Goal: Task Accomplishment & Management: Complete application form

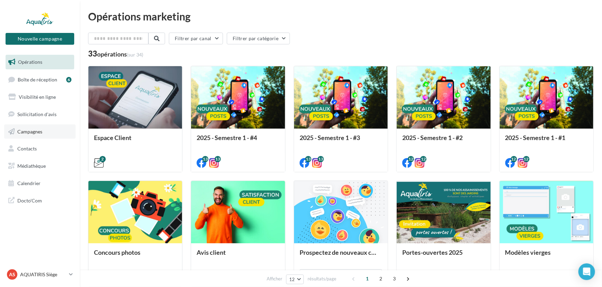
click at [40, 135] on link "Campagnes" at bounding box center [39, 132] width 71 height 15
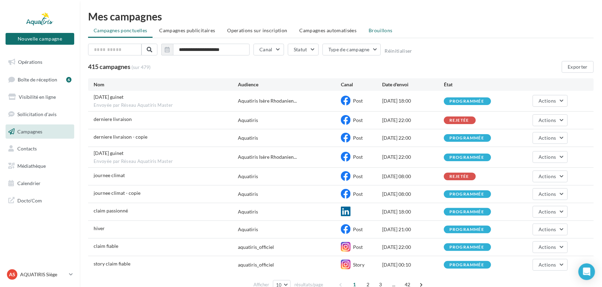
click at [363, 25] on li "Brouillons" at bounding box center [380, 30] width 35 height 12
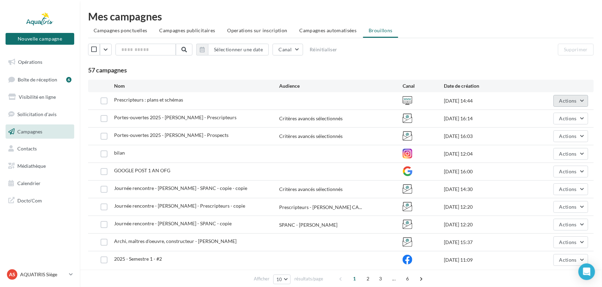
click at [570, 98] on span "Actions" at bounding box center [568, 101] width 17 height 6
click at [555, 116] on button "Editer" at bounding box center [553, 117] width 69 height 18
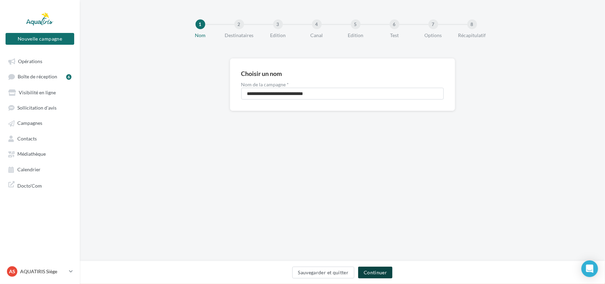
click at [369, 274] on button "Continuer" at bounding box center [375, 273] width 34 height 12
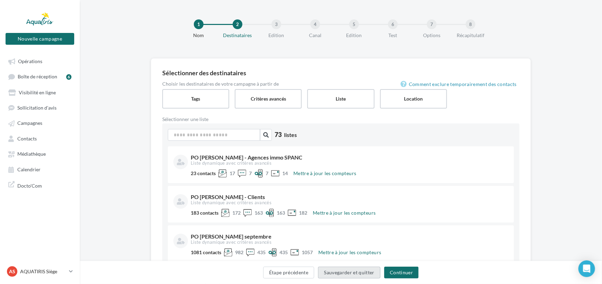
click at [375, 273] on button "Sauvegarder et quitter" at bounding box center [349, 273] width 62 height 12
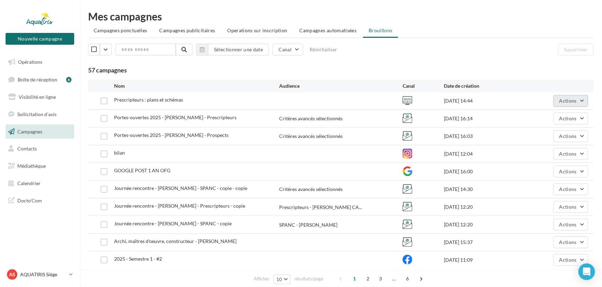
click at [563, 99] on span "Actions" at bounding box center [568, 101] width 17 height 6
click at [552, 113] on button "Editer" at bounding box center [553, 117] width 69 height 18
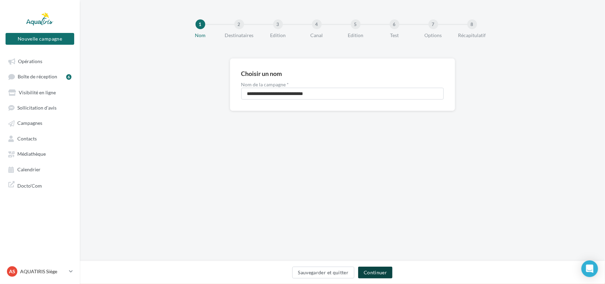
click at [389, 277] on button "Continuer" at bounding box center [375, 273] width 34 height 12
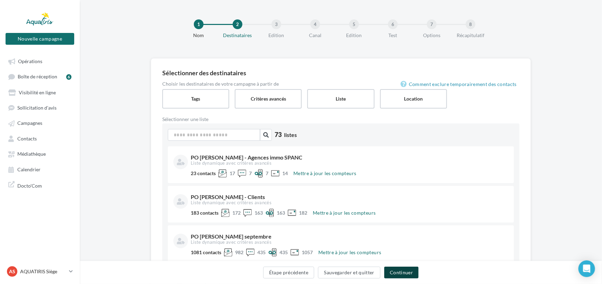
click at [402, 271] on button "Continuer" at bounding box center [401, 273] width 34 height 12
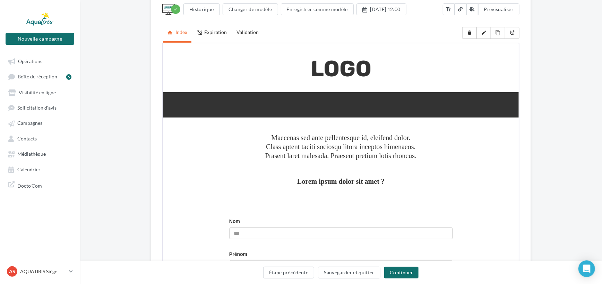
scroll to position [126, 0]
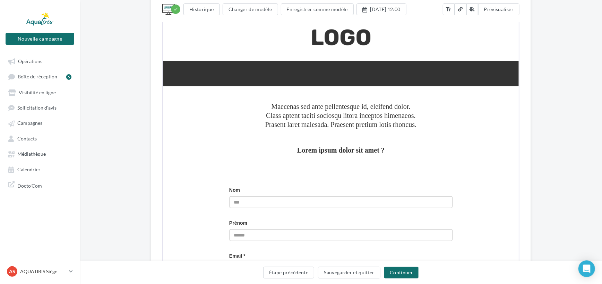
drag, startPoint x: 601, startPoint y: 82, endPoint x: 596, endPoint y: 138, distance: 55.7
click at [596, 138] on div "check Historique Changer de modèle Enregistrer comme modèle [DATE] 12:00 text_f…" at bounding box center [341, 270] width 522 height 677
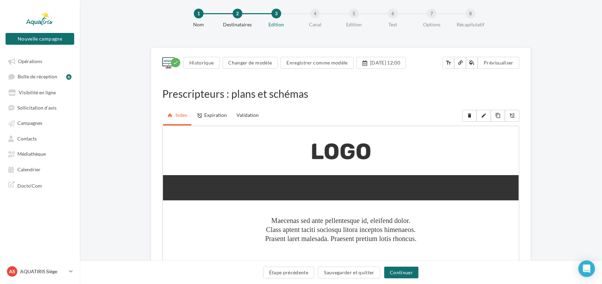
scroll to position [0, 0]
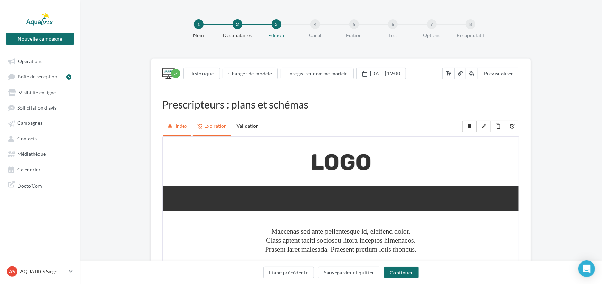
click at [220, 126] on link "alarm_off Expiration" at bounding box center [212, 126] width 38 height 18
click at [246, 125] on link "Validation" at bounding box center [247, 125] width 31 height 17
click at [178, 128] on link "home Index" at bounding box center [177, 126] width 28 height 18
click at [335, 274] on button "Sauvegarder et quitter" at bounding box center [349, 273] width 62 height 12
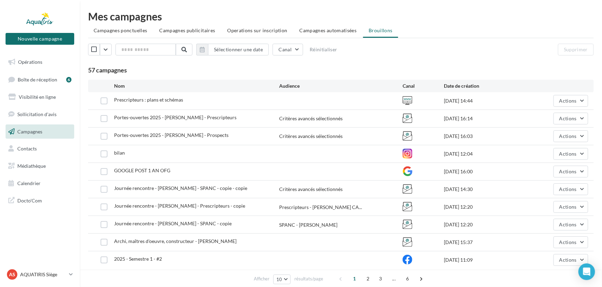
click at [53, 132] on link "Campagnes" at bounding box center [39, 132] width 71 height 15
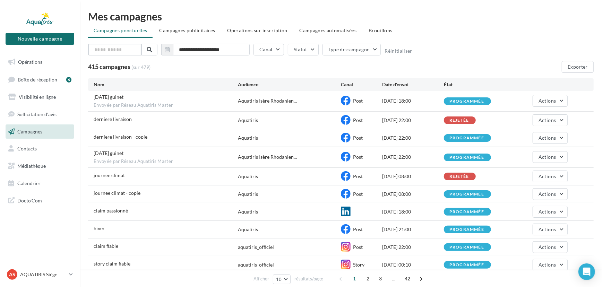
click at [133, 48] on input "text" at bounding box center [114, 50] width 53 height 12
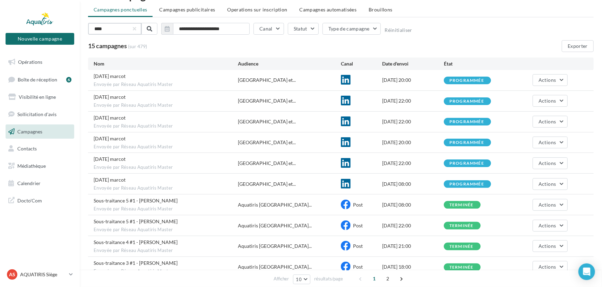
scroll to position [31, 0]
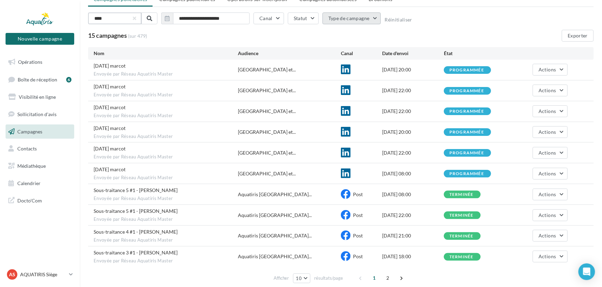
type input "****"
click at [346, 16] on button "Type de campagne" at bounding box center [352, 18] width 59 height 12
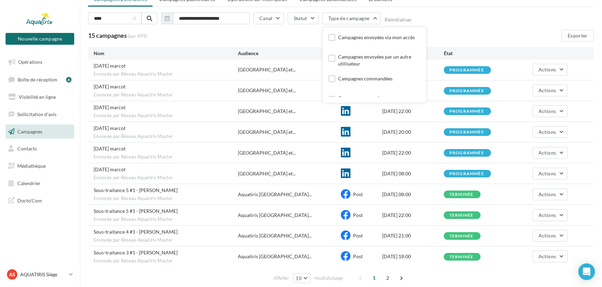
click at [300, 37] on div "15 campagnes (sur 479) Exporter" at bounding box center [341, 36] width 506 height 12
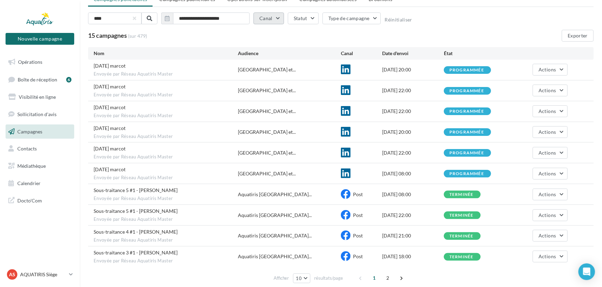
click at [272, 20] on button "Canal" at bounding box center [269, 18] width 31 height 12
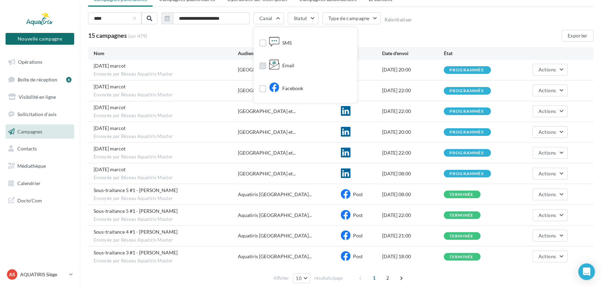
click at [272, 62] on icon at bounding box center [274, 64] width 10 height 10
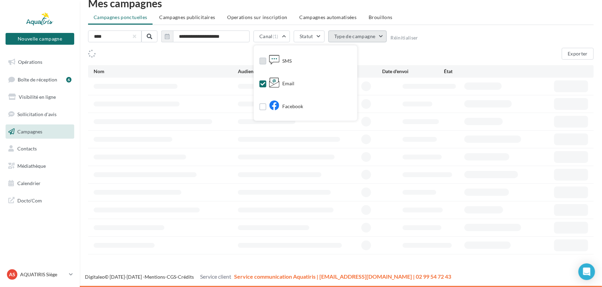
scroll to position [0, 0]
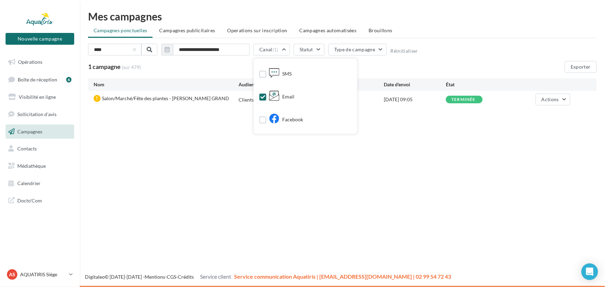
click at [399, 69] on div "1 campagne (sur 479) Exporter" at bounding box center [342, 67] width 509 height 12
click at [135, 50] on button "button" at bounding box center [134, 49] width 3 height 3
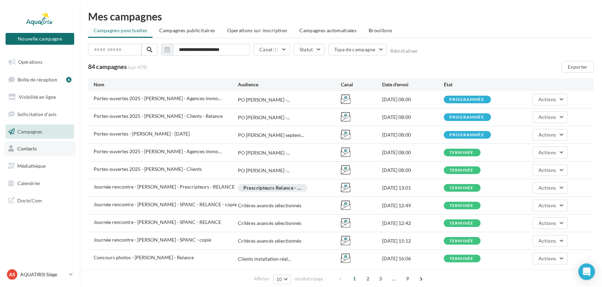
click at [45, 147] on link "Contacts" at bounding box center [39, 149] width 71 height 15
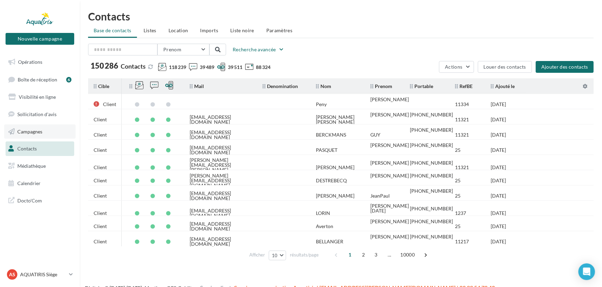
click at [44, 133] on link "Campagnes" at bounding box center [39, 132] width 71 height 15
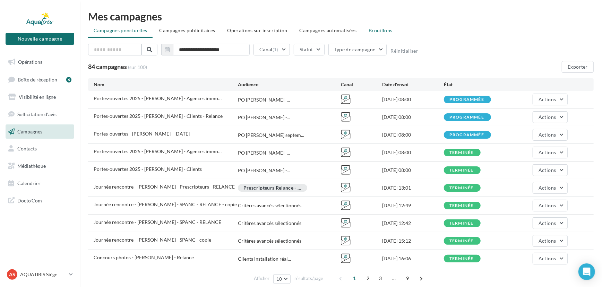
click at [363, 31] on li "Brouillons" at bounding box center [380, 30] width 35 height 12
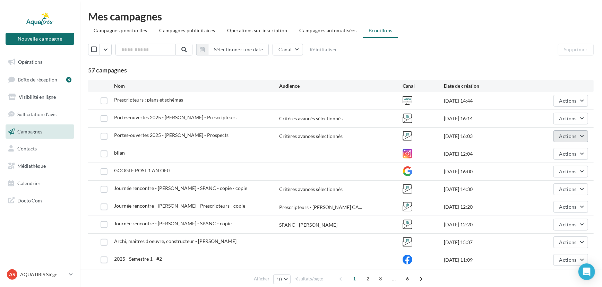
click at [556, 135] on button "Actions" at bounding box center [571, 136] width 35 height 12
click at [540, 186] on button "Dupliquer" at bounding box center [553, 189] width 69 height 18
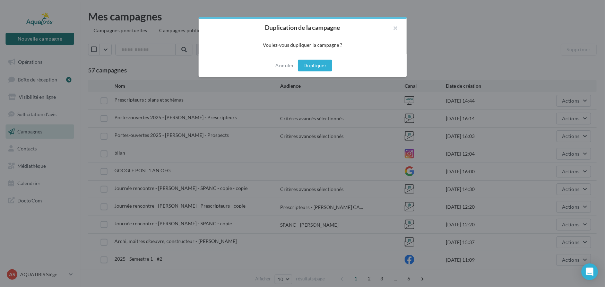
click at [313, 65] on button "Dupliquer" at bounding box center [315, 66] width 34 height 12
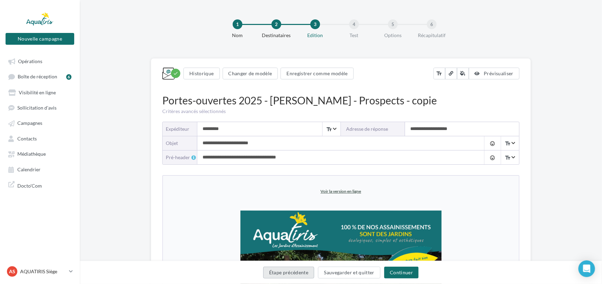
click at [290, 272] on button "Étape précédente" at bounding box center [288, 273] width 51 height 12
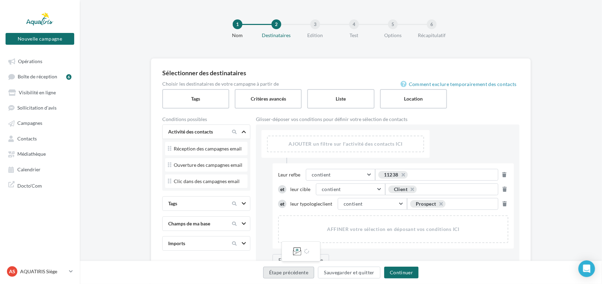
click at [290, 272] on button "Étape précédente" at bounding box center [288, 273] width 51 height 12
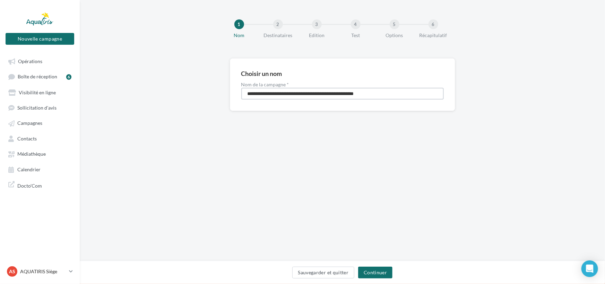
click at [390, 93] on input "**********" at bounding box center [342, 94] width 203 height 12
type input "**********"
click at [369, 269] on button "Continuer" at bounding box center [375, 273] width 34 height 12
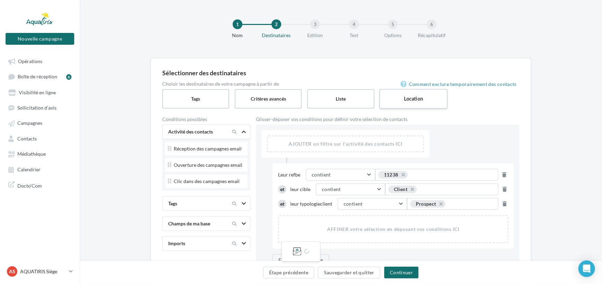
click at [403, 96] on label "Location" at bounding box center [413, 99] width 68 height 20
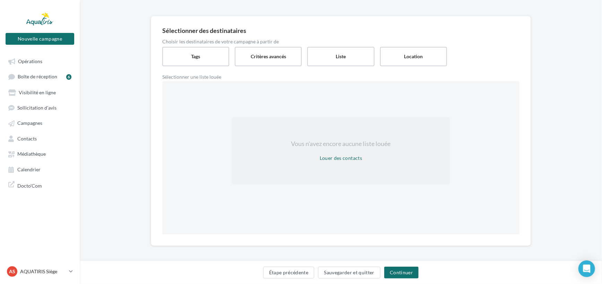
scroll to position [45, 0]
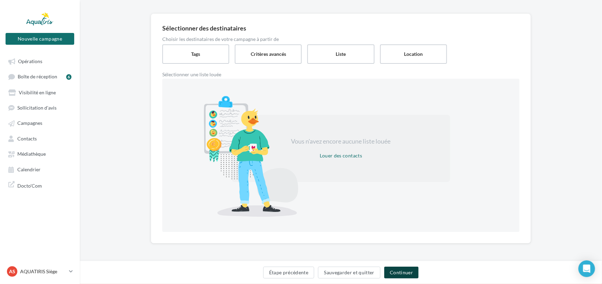
click at [404, 269] on button "Continuer" at bounding box center [401, 273] width 34 height 12
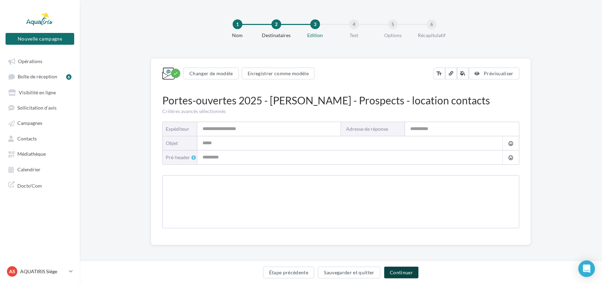
type input "*********"
type input "**********"
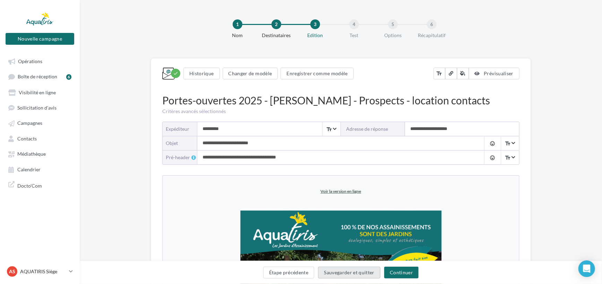
click at [372, 273] on button "Sauvegarder et quitter" at bounding box center [349, 273] width 62 height 12
